Goal: Use online tool/utility: Utilize a website feature to perform a specific function

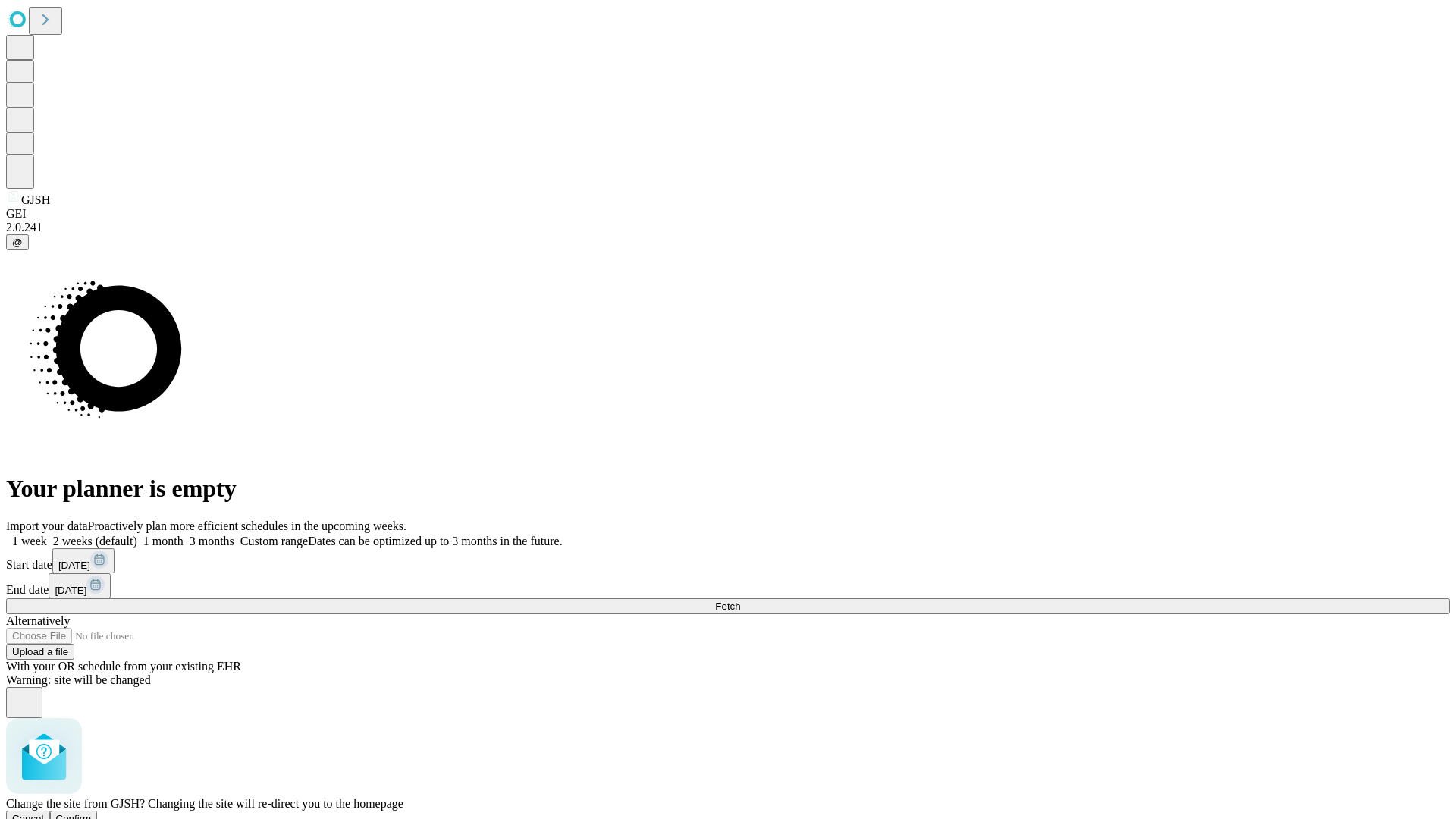
click at [92, 813] on span "Confirm" at bounding box center [73, 819] width 36 height 12
click at [137, 535] on label "2 weeks (default)" at bounding box center [92, 541] width 90 height 13
click at [740, 601] on span "Fetch" at bounding box center [728, 607] width 25 height 12
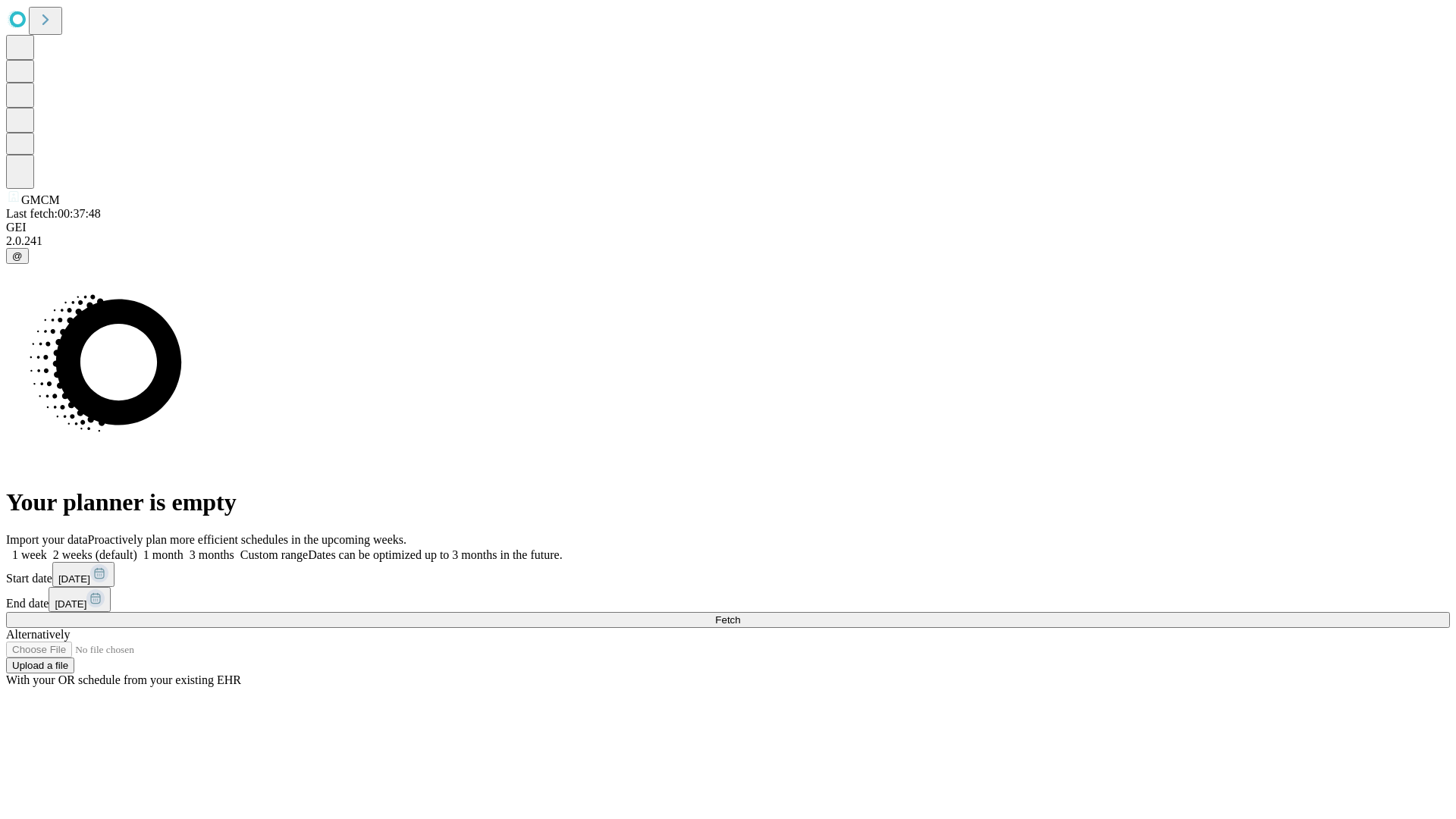
click at [740, 614] on span "Fetch" at bounding box center [728, 620] width 25 height 12
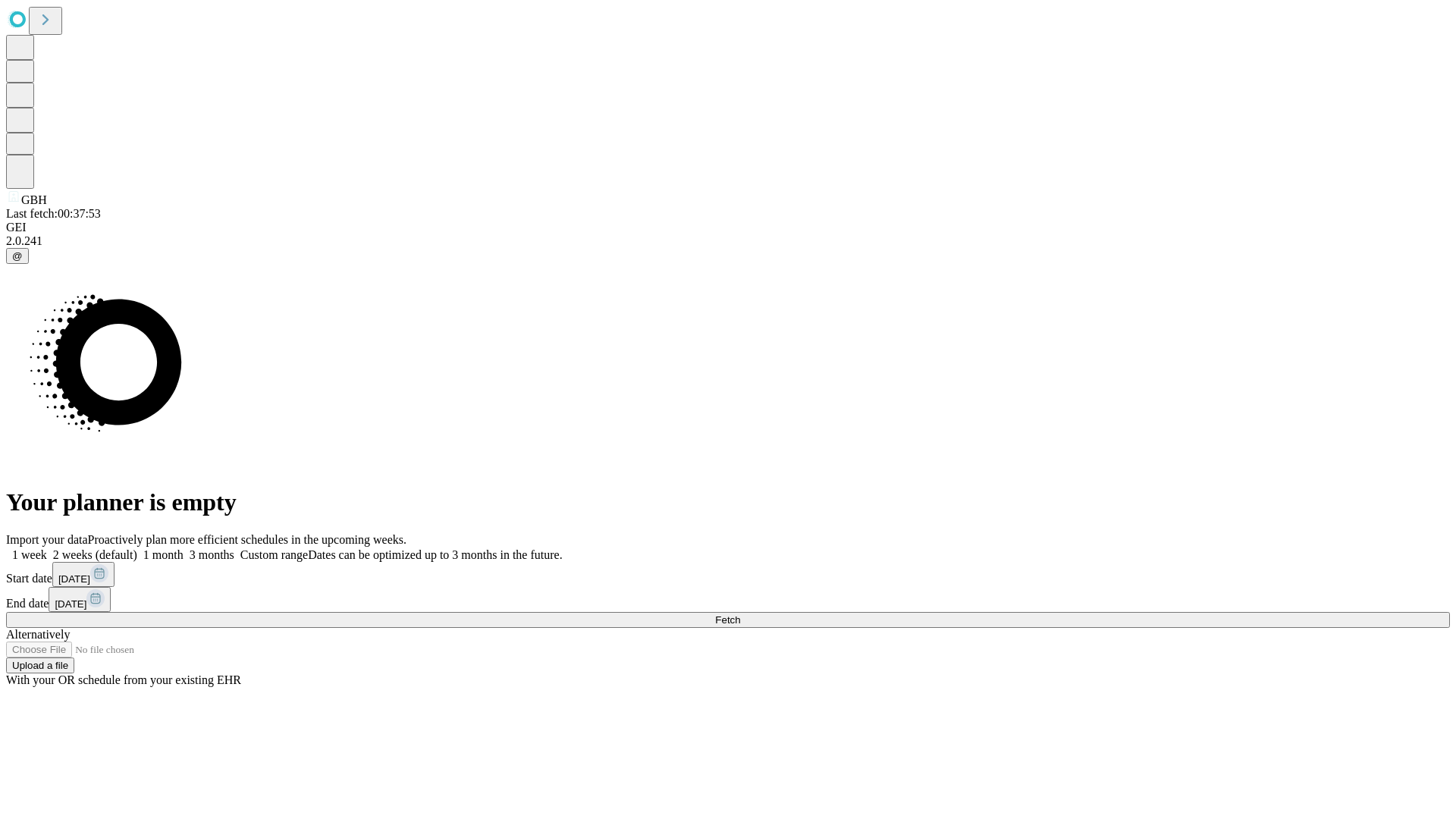
click at [740, 614] on span "Fetch" at bounding box center [728, 620] width 25 height 12
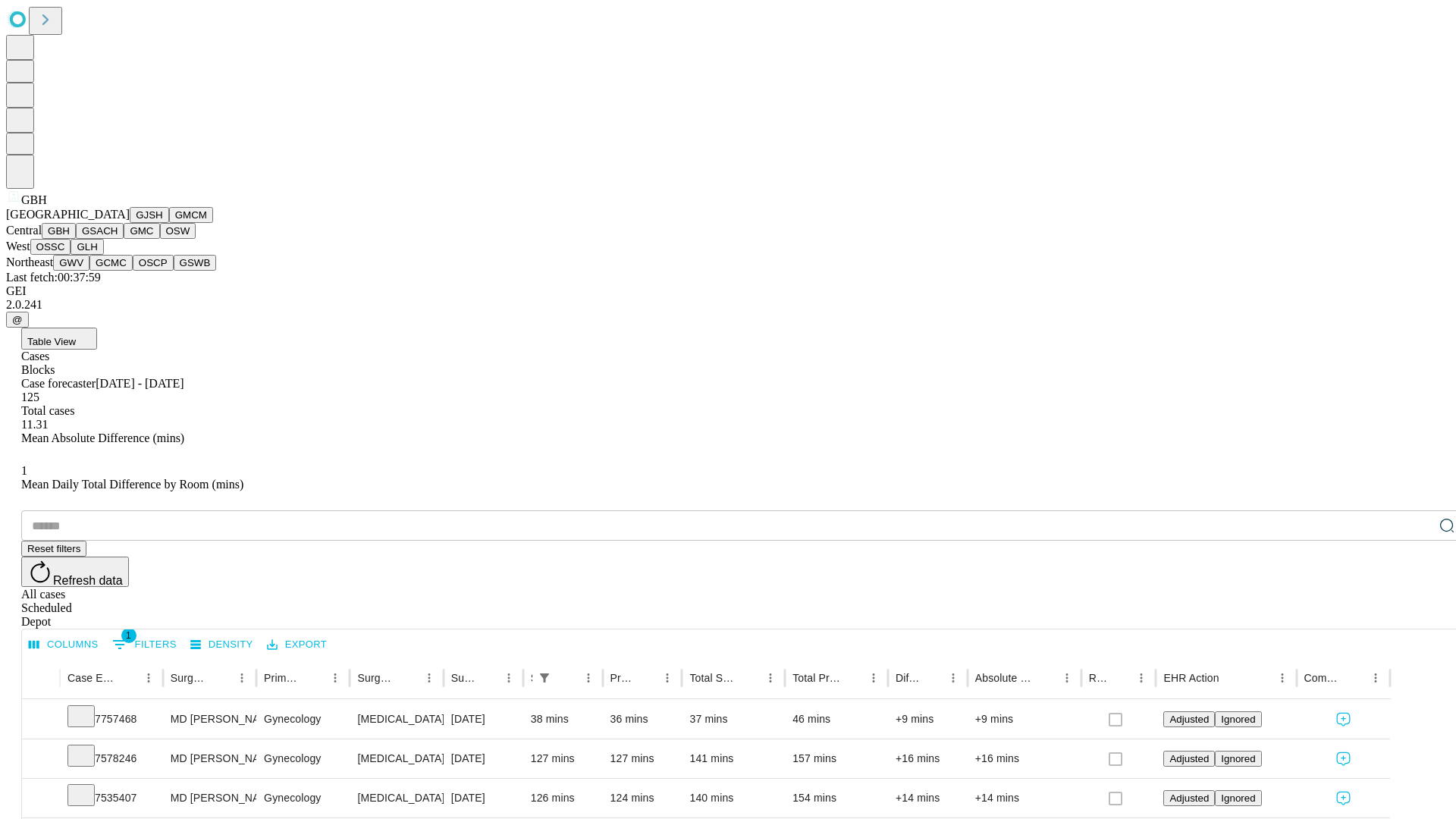
click at [118, 239] on button "GSACH" at bounding box center [99, 230] width 48 height 16
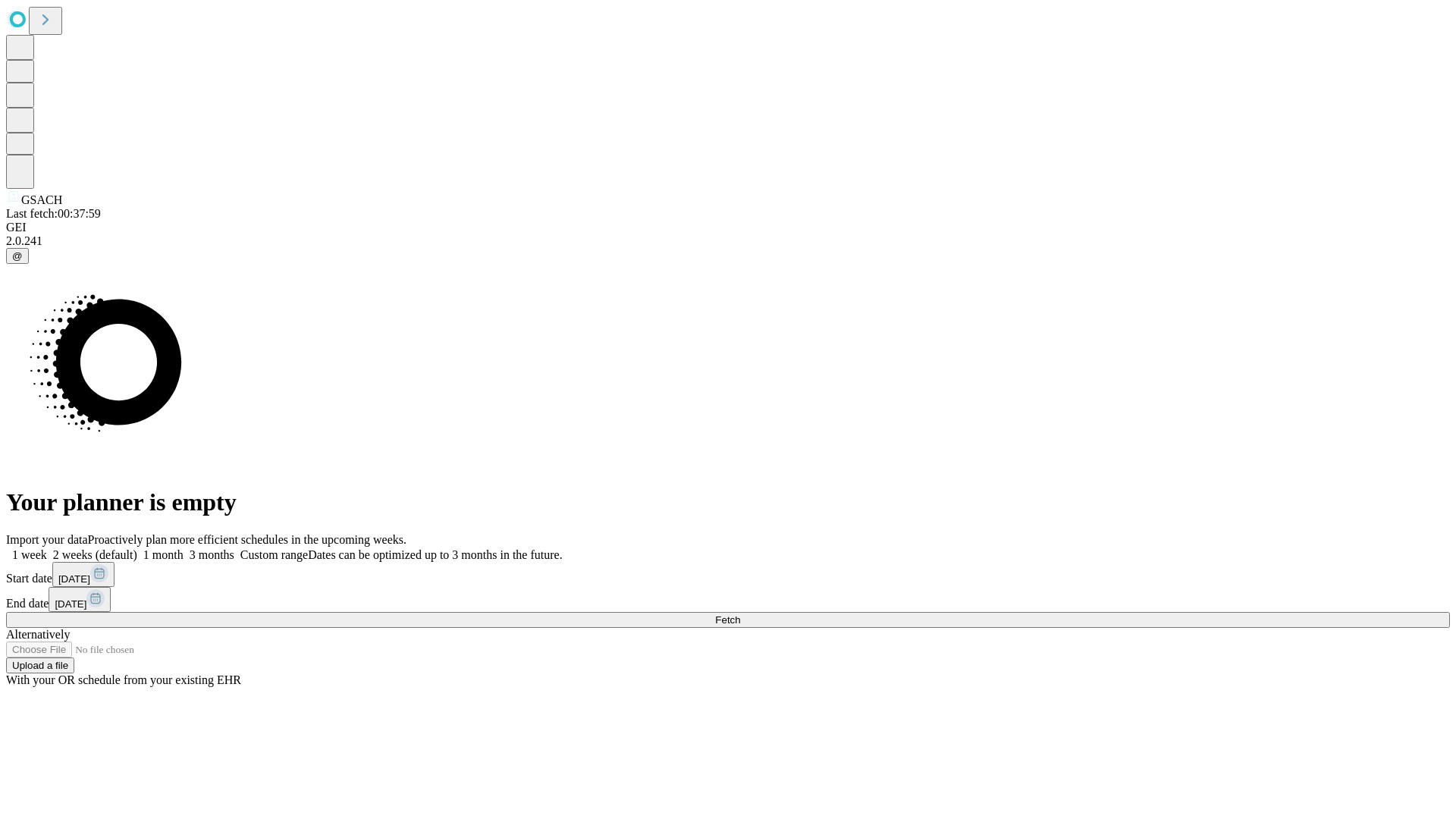
click at [137, 549] on label "2 weeks (default)" at bounding box center [92, 554] width 90 height 13
click at [740, 614] on span "Fetch" at bounding box center [728, 620] width 25 height 12
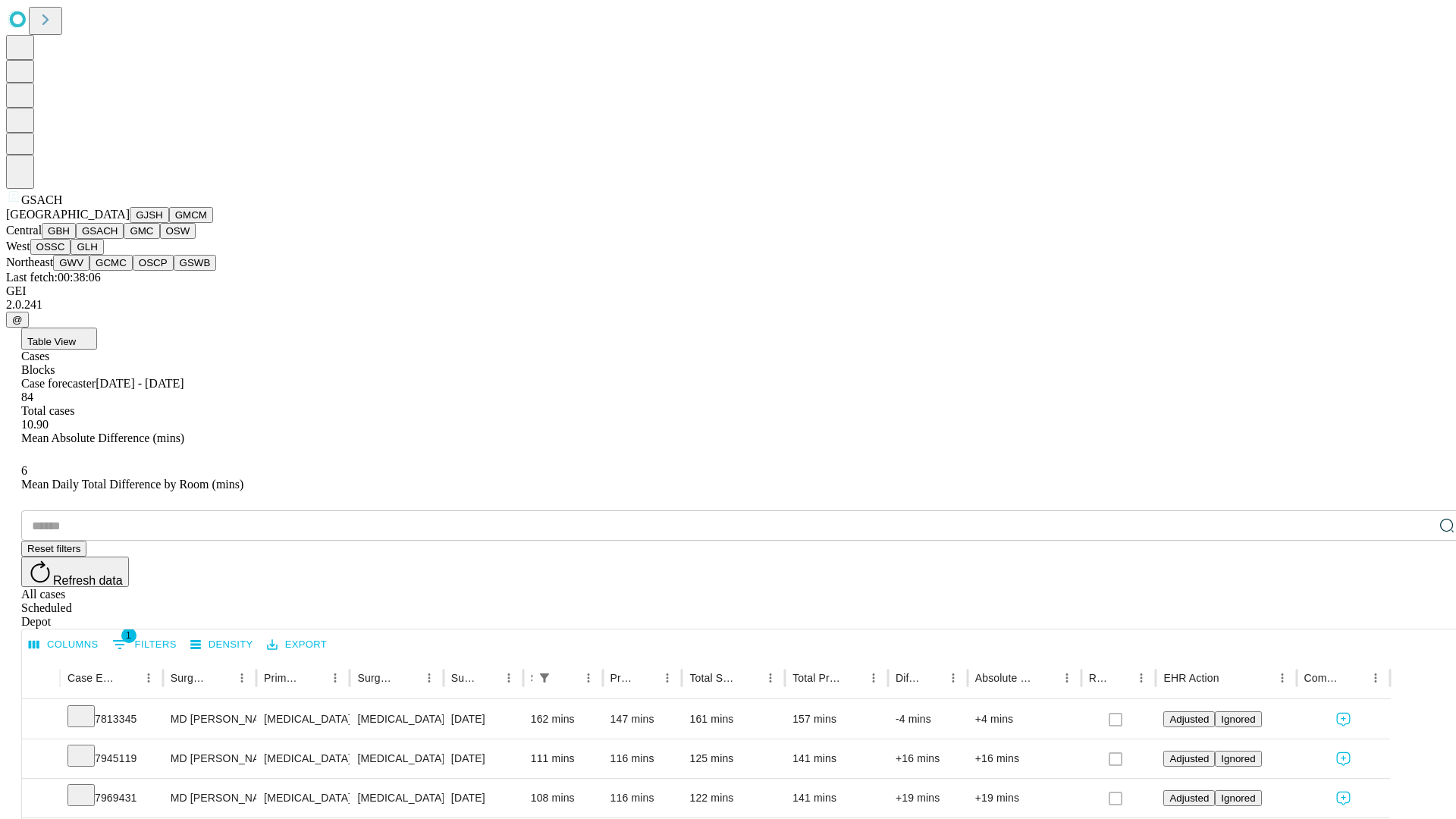
click at [123, 239] on button "GMC" at bounding box center [141, 230] width 36 height 16
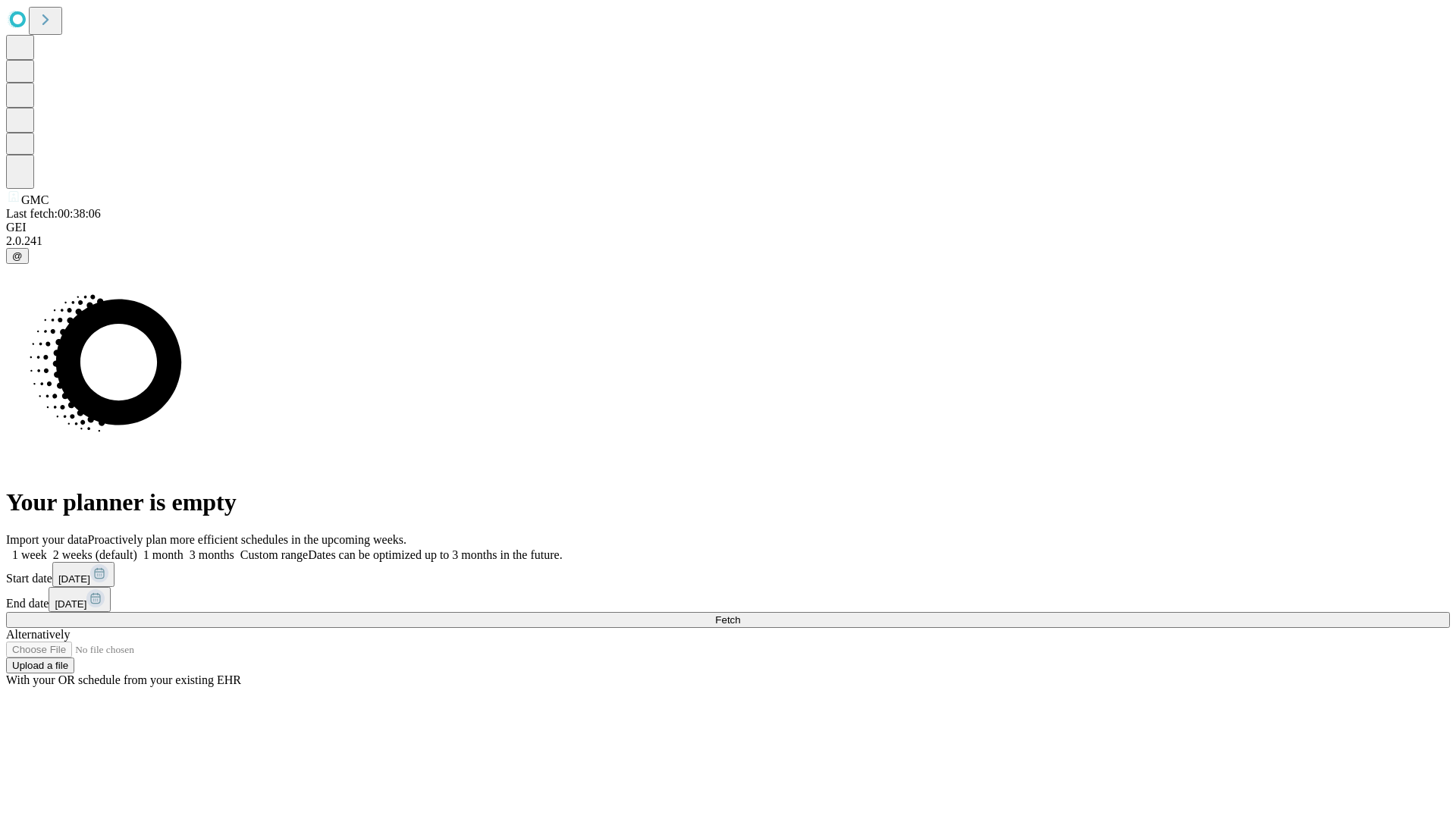
click at [137, 549] on label "2 weeks (default)" at bounding box center [92, 554] width 90 height 13
click at [740, 614] on span "Fetch" at bounding box center [728, 620] width 25 height 12
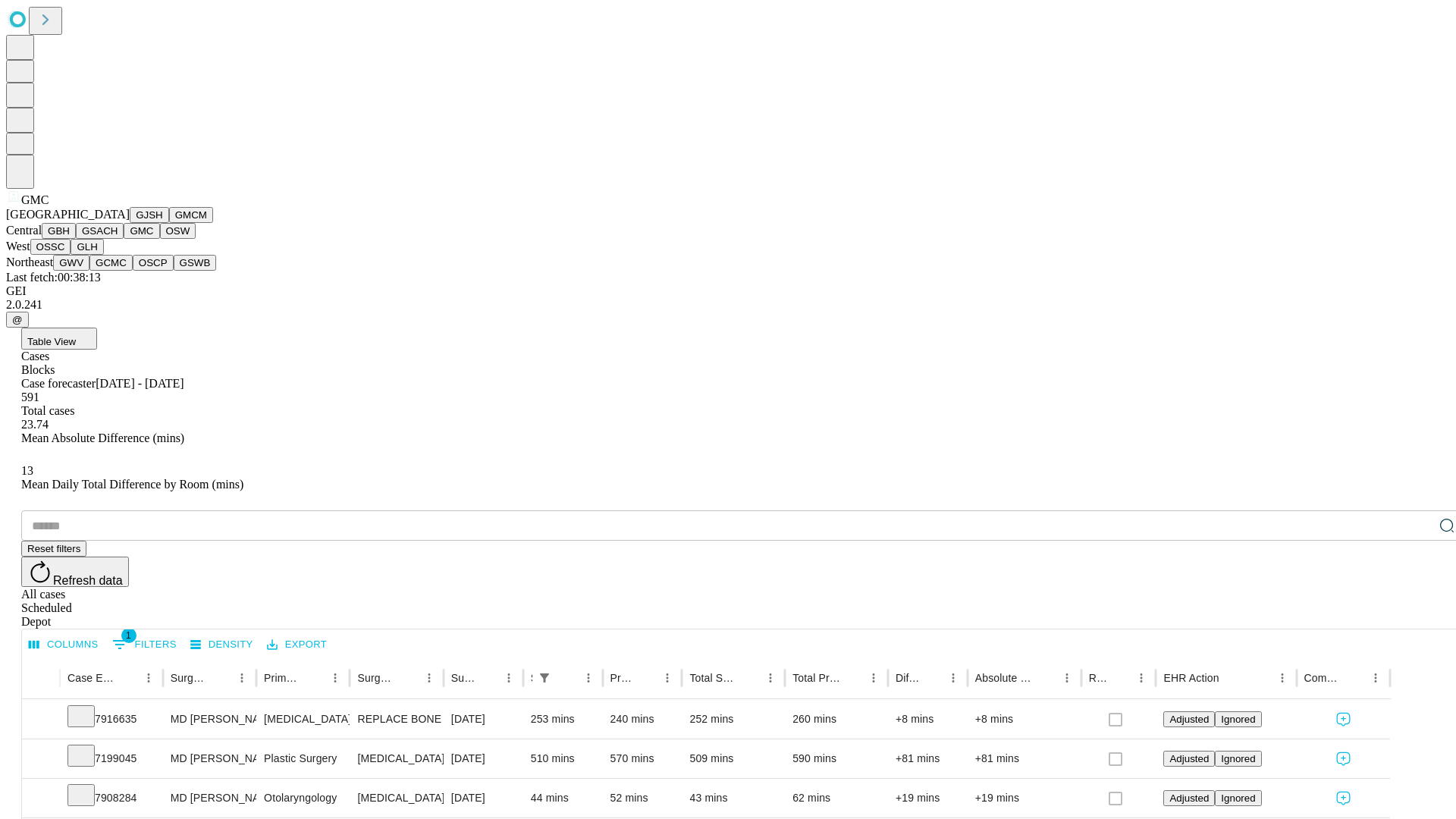
click at [160, 239] on button "OSW" at bounding box center [179, 230] width 37 height 16
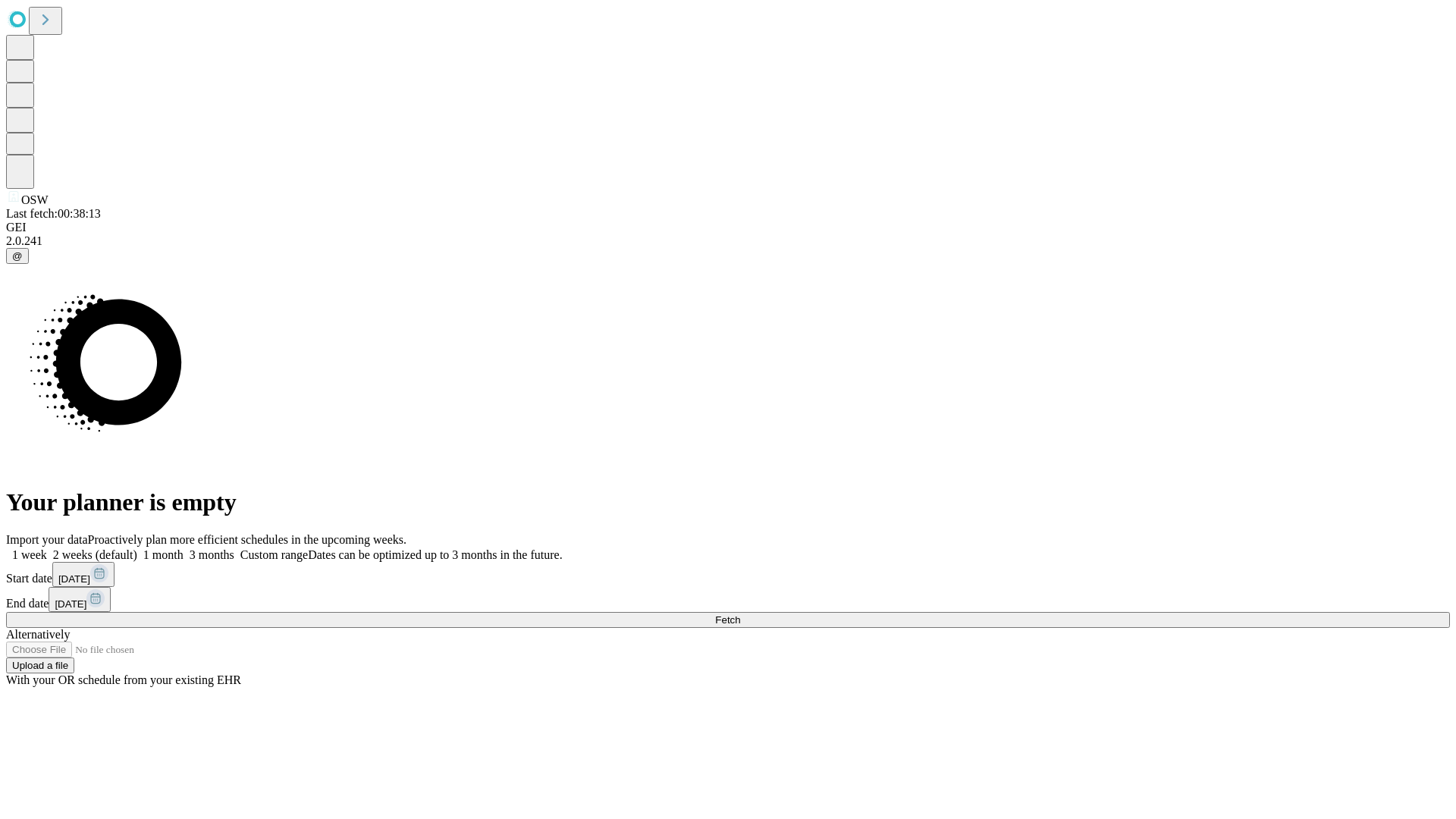
click at [740, 614] on span "Fetch" at bounding box center [728, 620] width 25 height 12
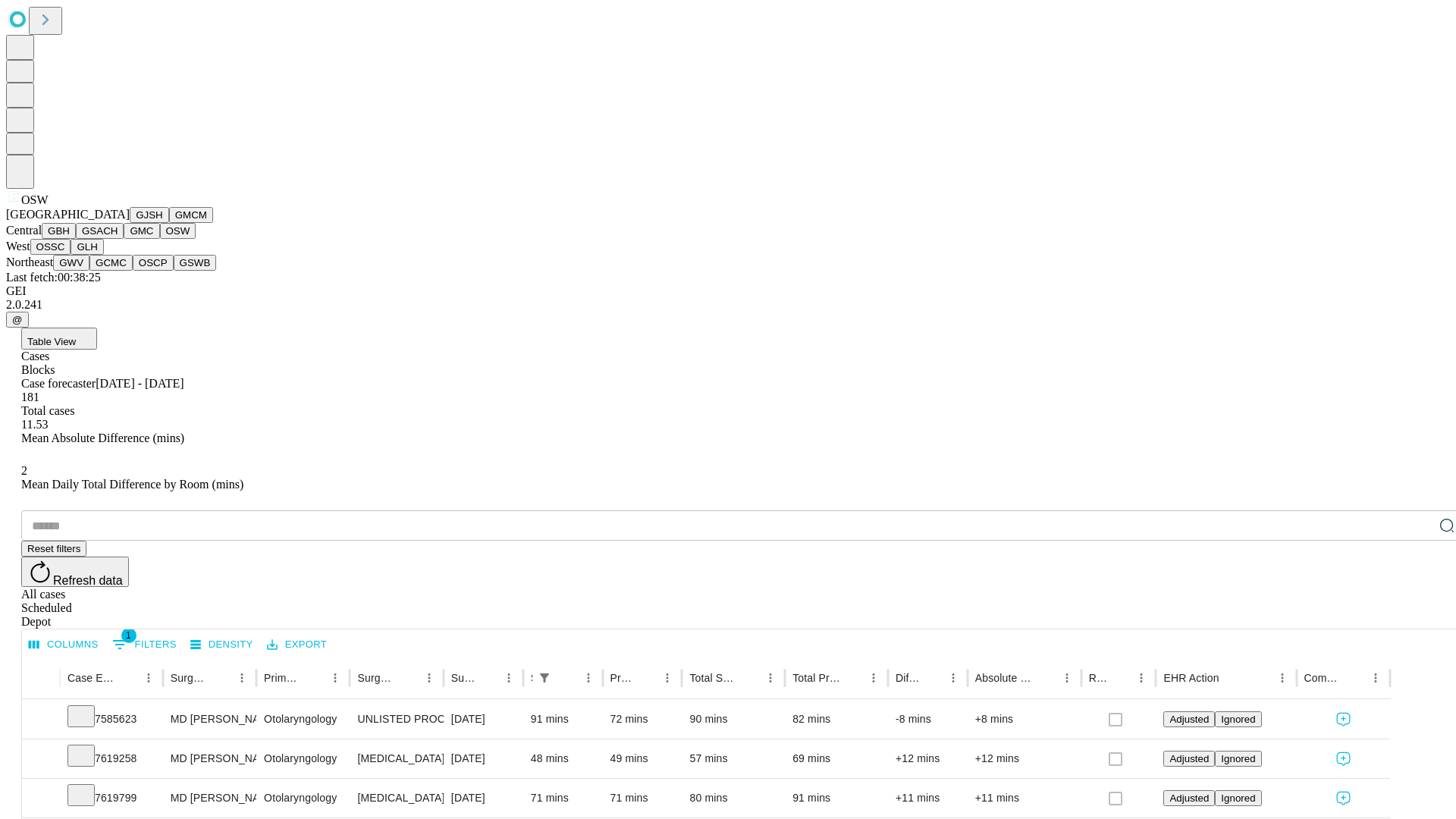
click at [71, 255] on button "OSSC" at bounding box center [50, 246] width 41 height 16
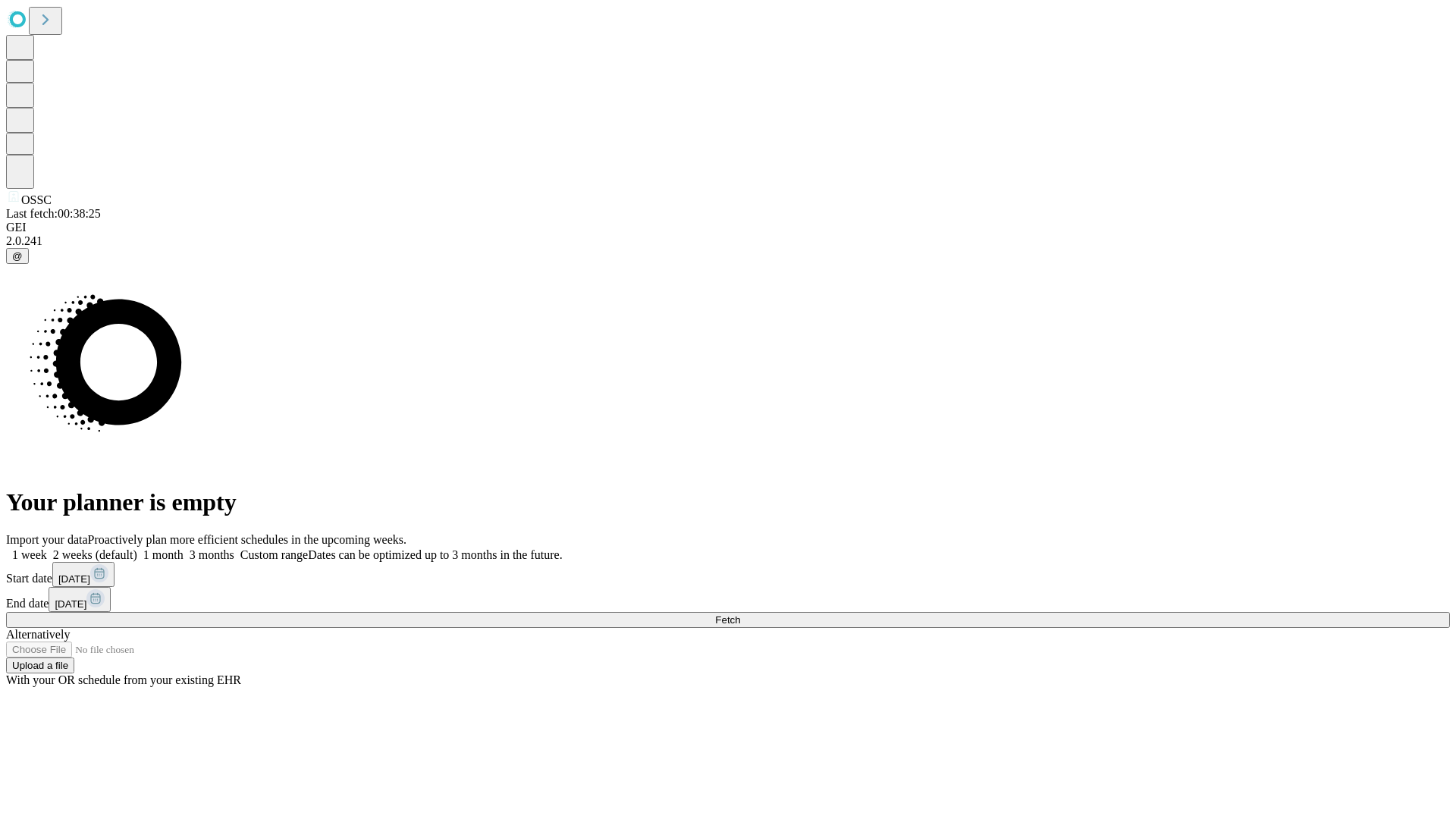
click at [137, 549] on label "2 weeks (default)" at bounding box center [92, 554] width 90 height 13
click at [740, 614] on span "Fetch" at bounding box center [728, 620] width 25 height 12
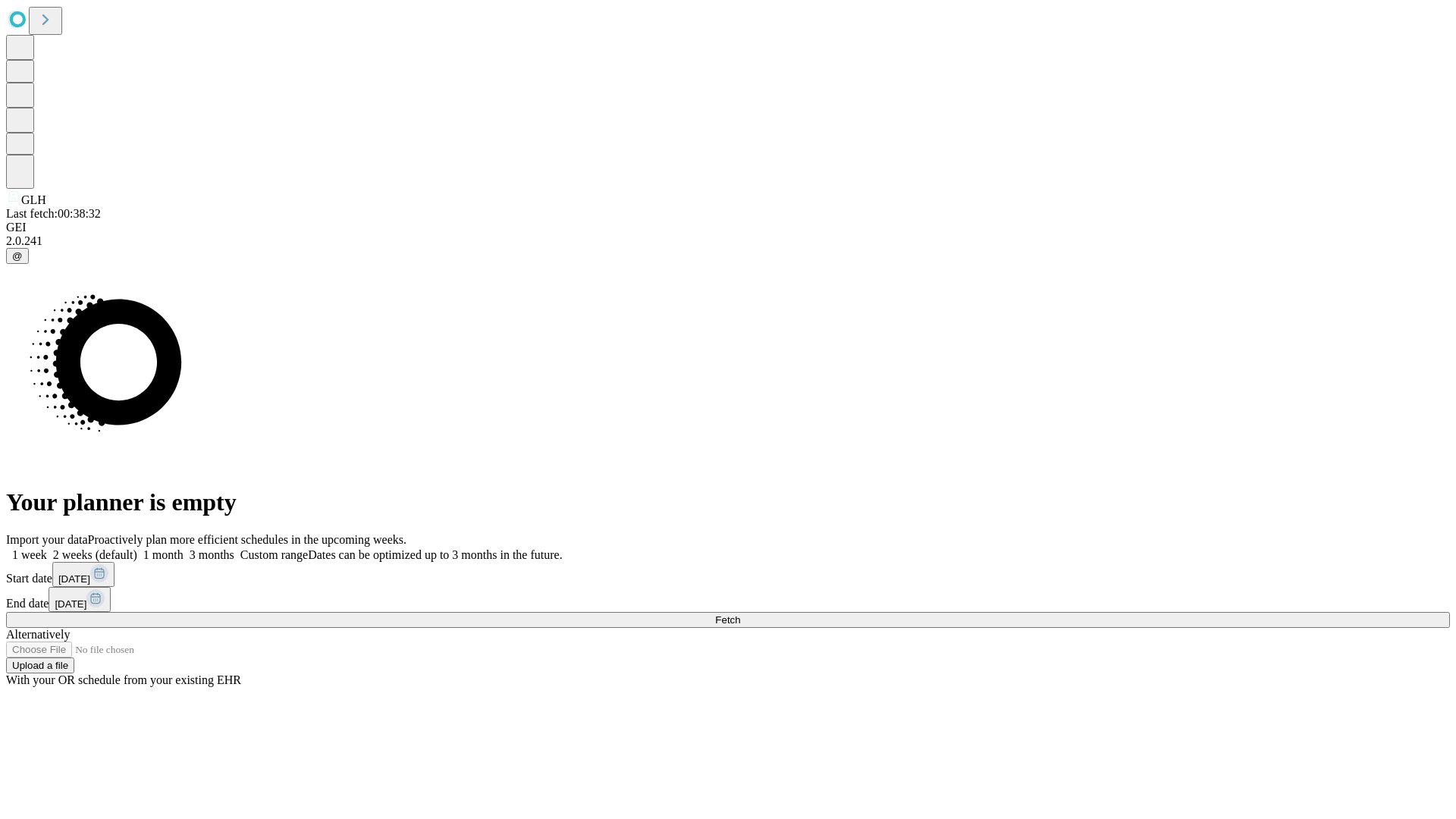
click at [137, 549] on label "2 weeks (default)" at bounding box center [92, 554] width 90 height 13
click at [740, 614] on span "Fetch" at bounding box center [728, 620] width 25 height 12
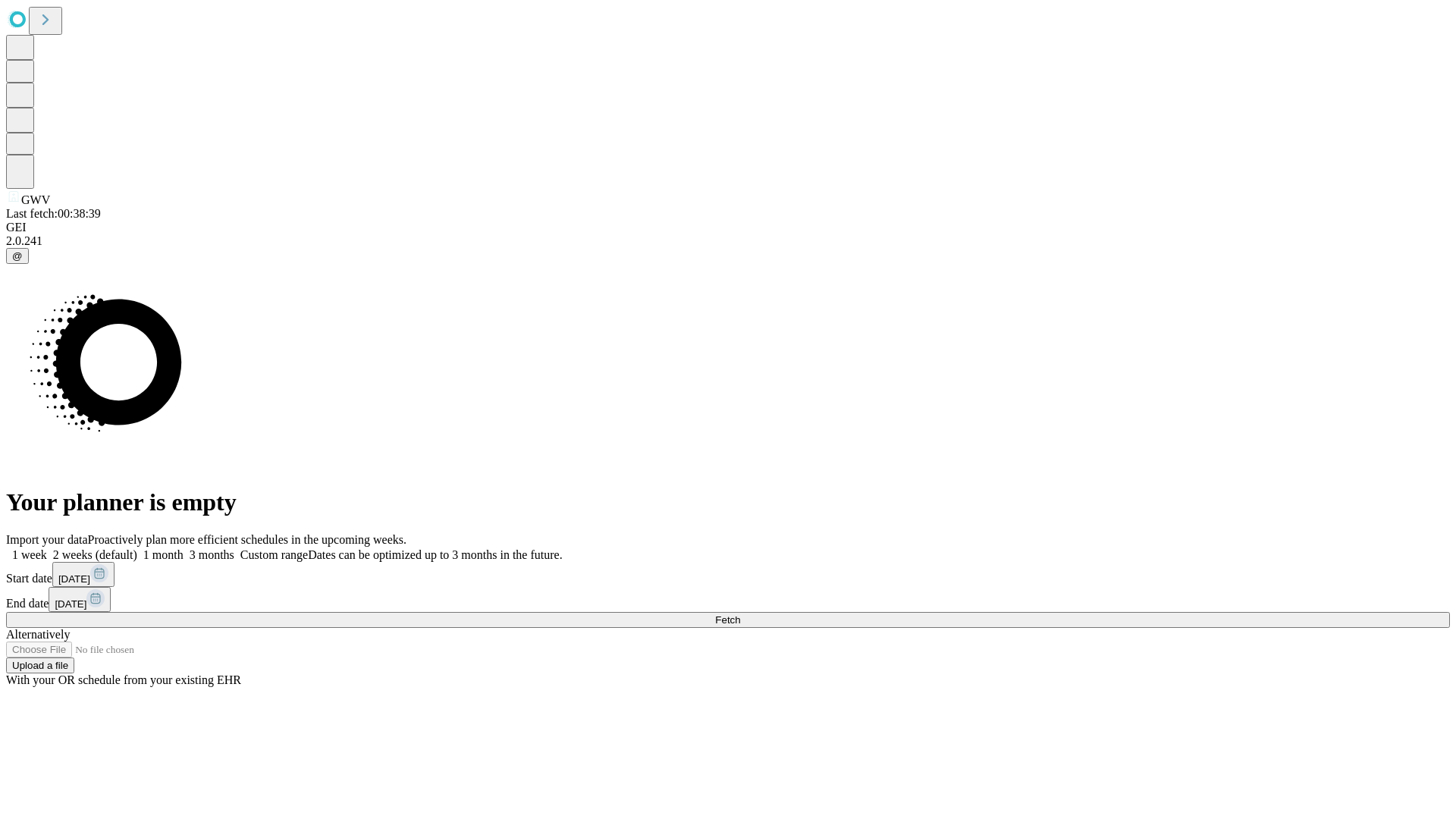
click at [137, 549] on label "2 weeks (default)" at bounding box center [92, 554] width 90 height 13
click at [740, 614] on span "Fetch" at bounding box center [728, 620] width 25 height 12
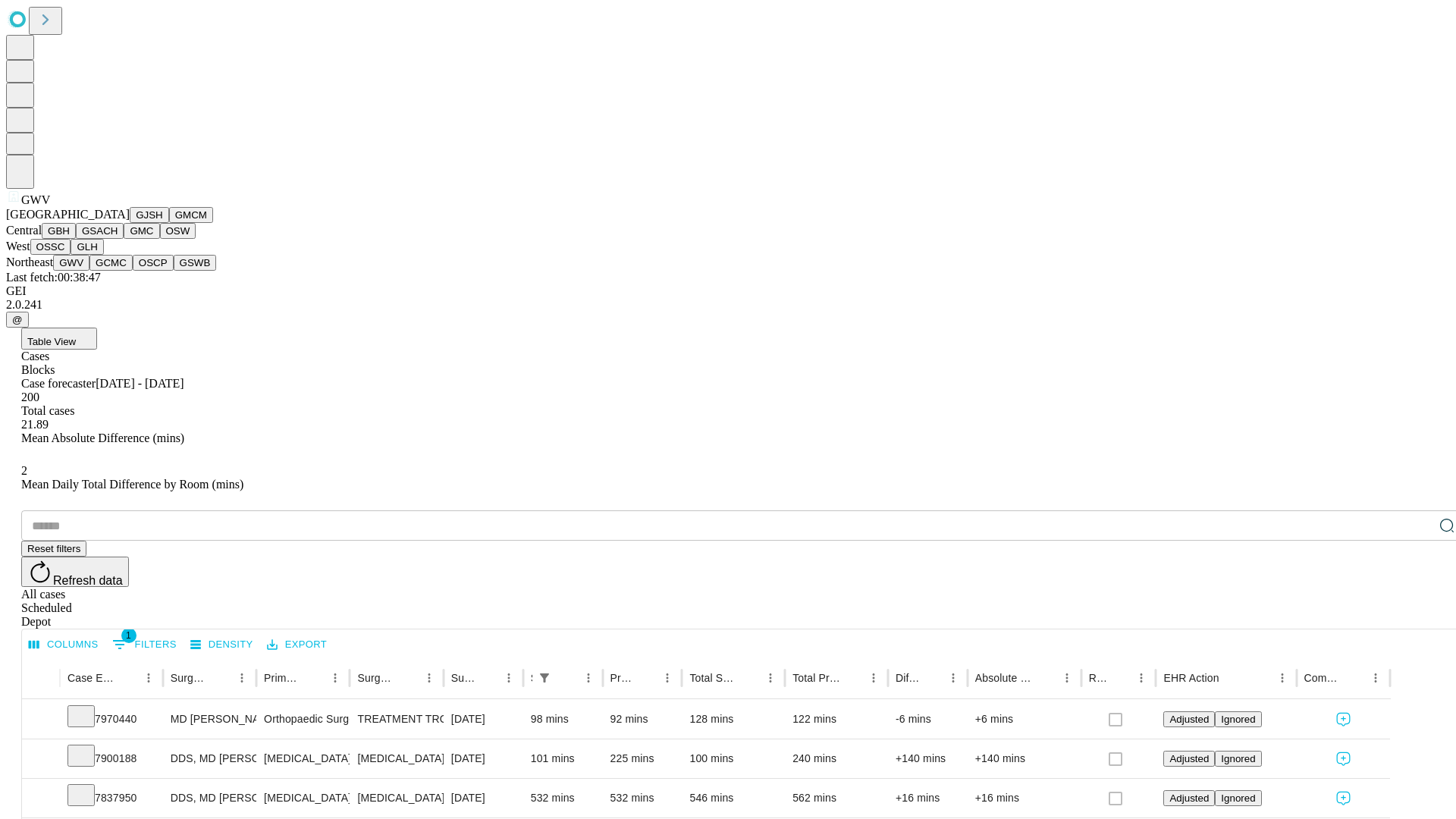
click at [118, 270] on button "GCMC" at bounding box center [111, 262] width 43 height 16
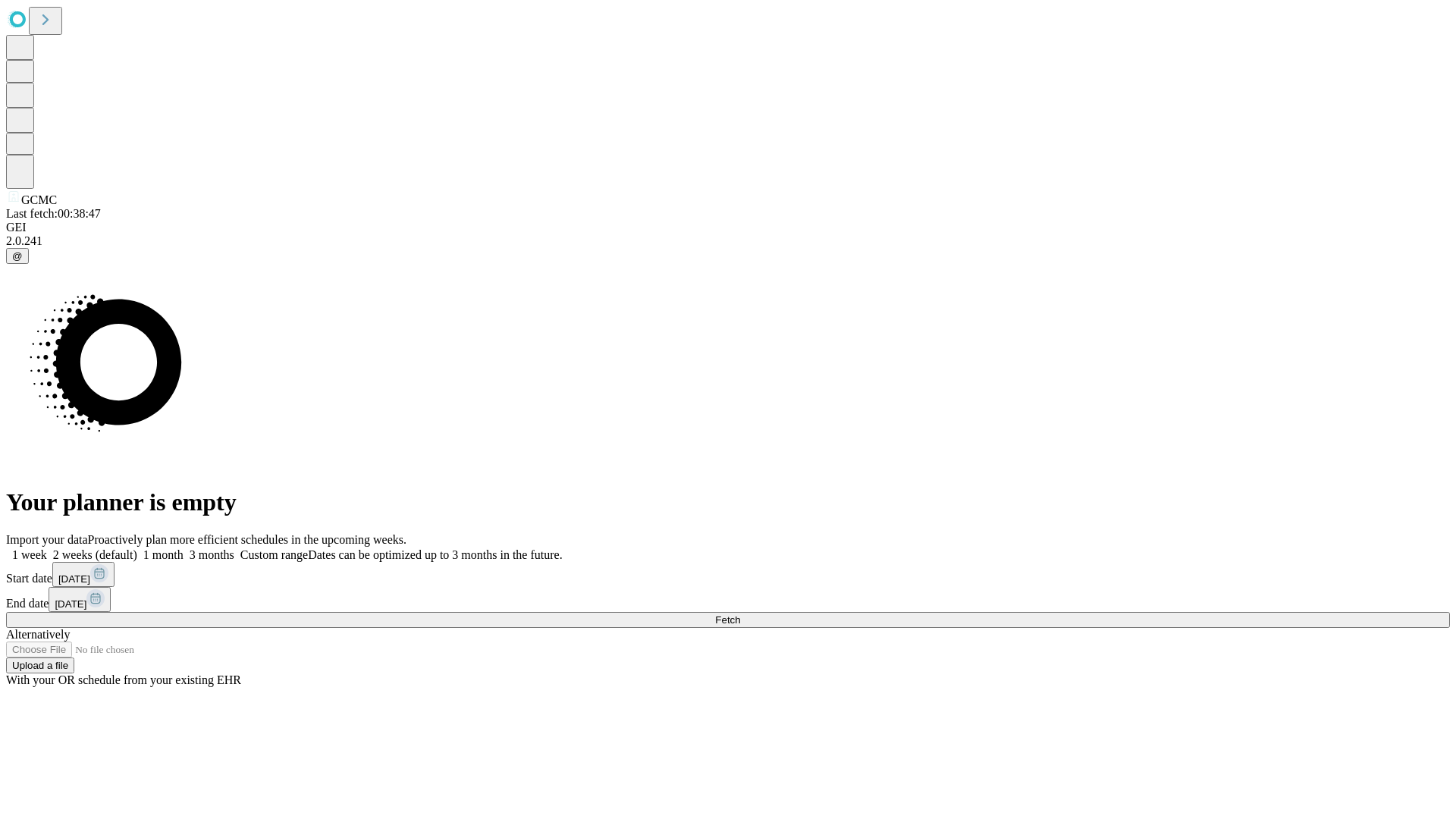
click at [137, 549] on label "2 weeks (default)" at bounding box center [92, 554] width 90 height 13
click at [740, 614] on span "Fetch" at bounding box center [728, 620] width 25 height 12
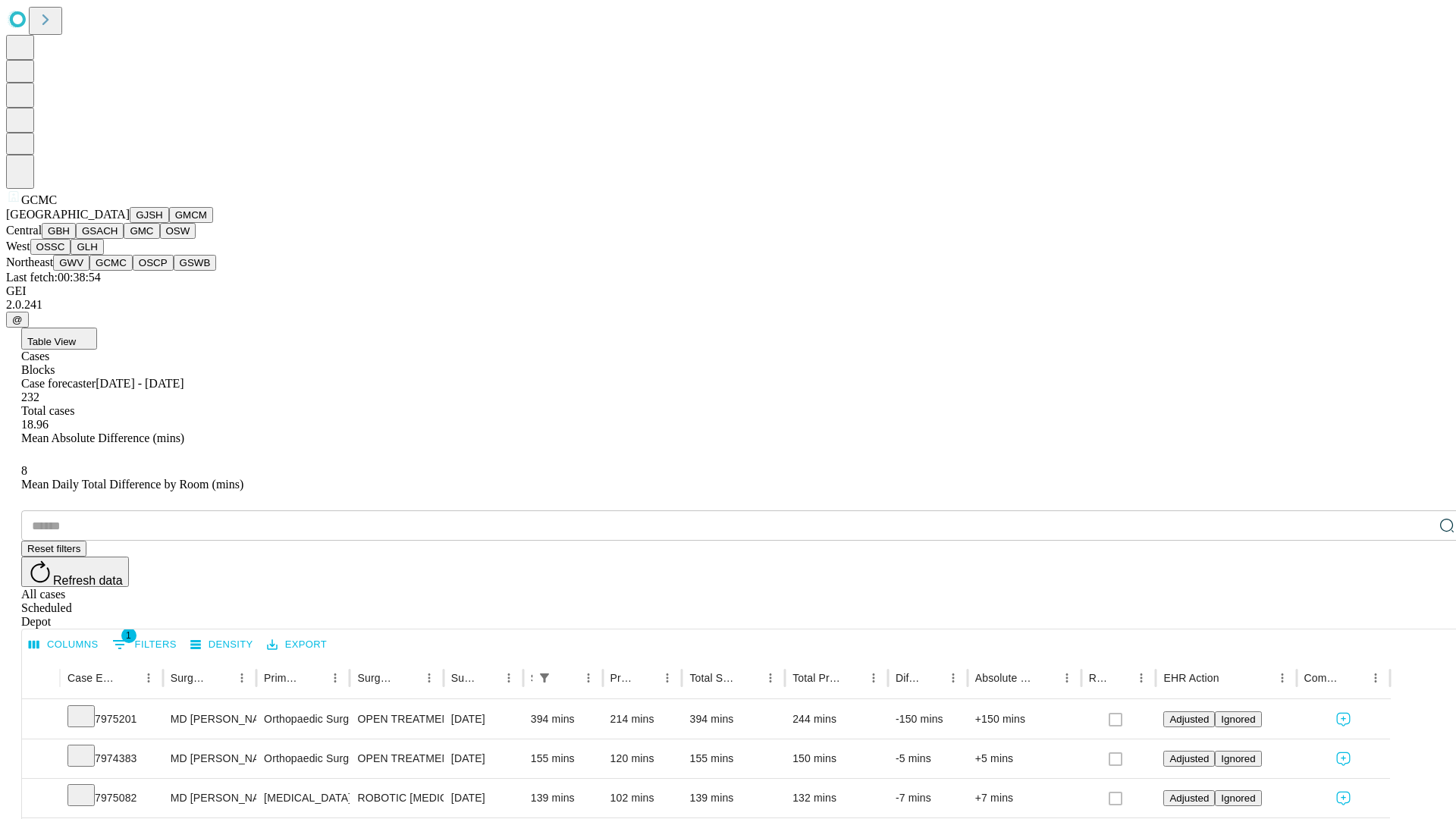
click at [133, 270] on button "OSCP" at bounding box center [153, 262] width 41 height 16
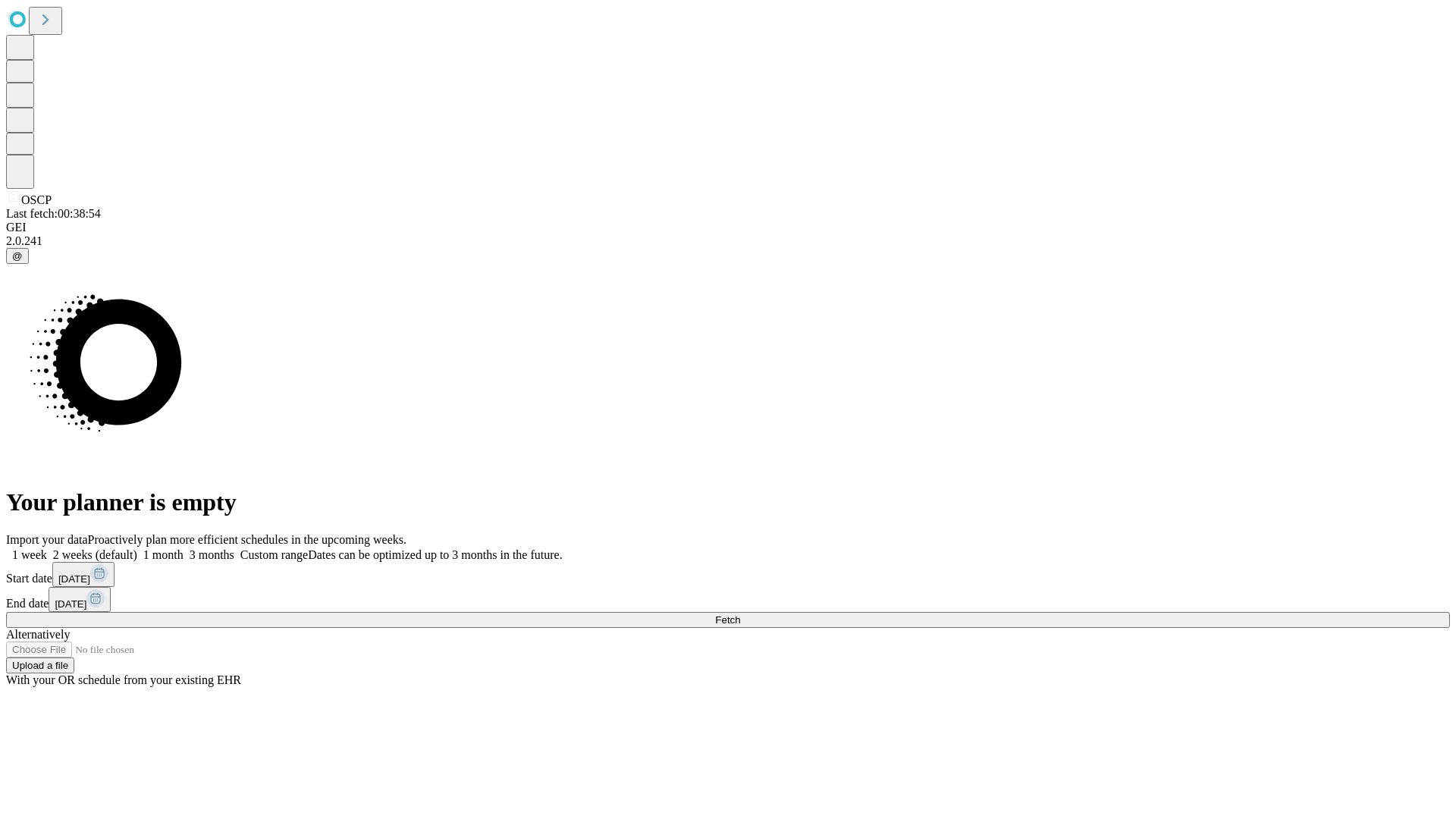
click at [137, 549] on label "2 weeks (default)" at bounding box center [92, 554] width 90 height 13
click at [740, 614] on span "Fetch" at bounding box center [728, 620] width 25 height 12
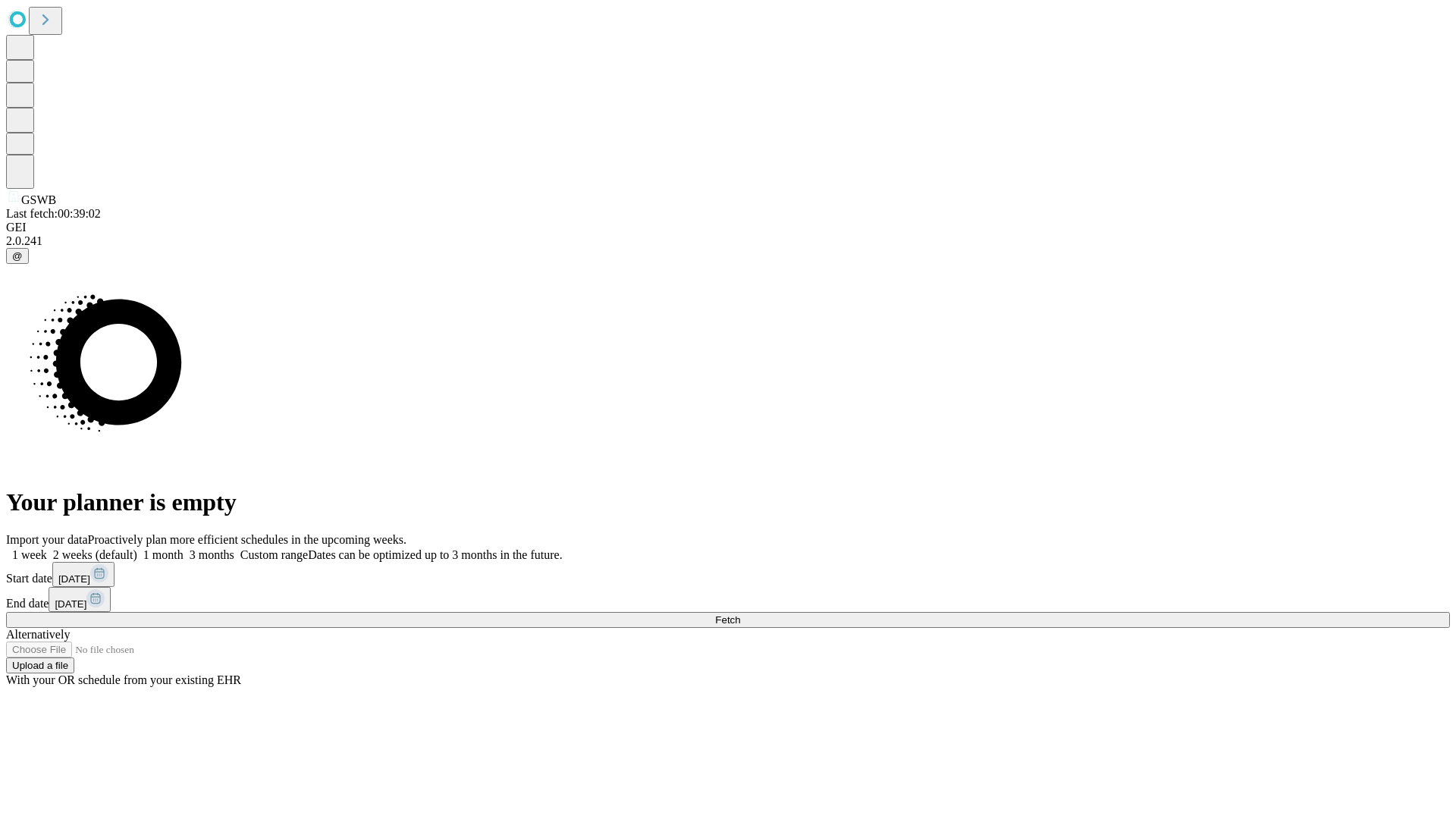
click at [740, 614] on span "Fetch" at bounding box center [728, 620] width 25 height 12
